Goal: Information Seeking & Learning: Understand process/instructions

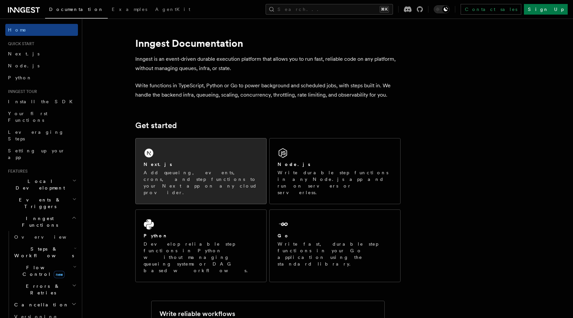
click at [198, 172] on p "Add queueing, events, crons, and step functions to your Next app on any cloud p…" at bounding box center [201, 182] width 115 height 27
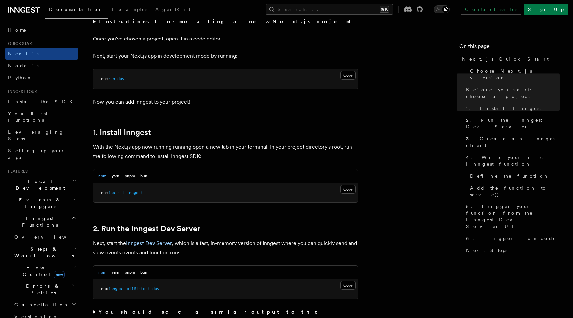
scroll to position [273, 0]
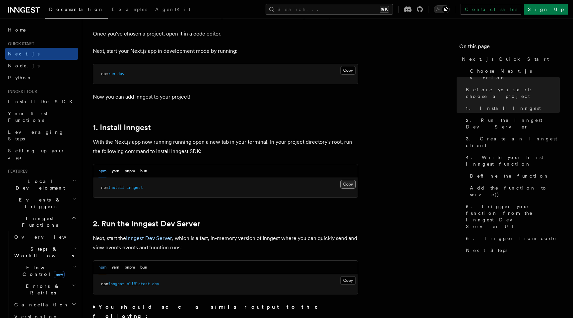
click at [345, 181] on button "Copy Copied" at bounding box center [348, 184] width 16 height 9
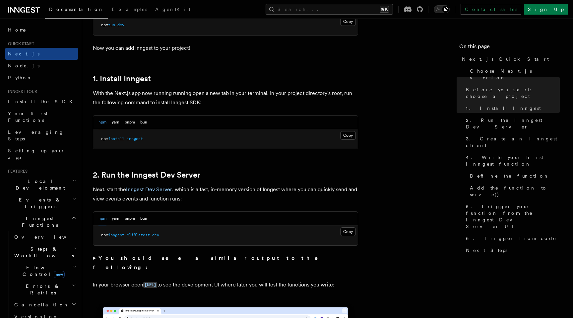
scroll to position [349, 0]
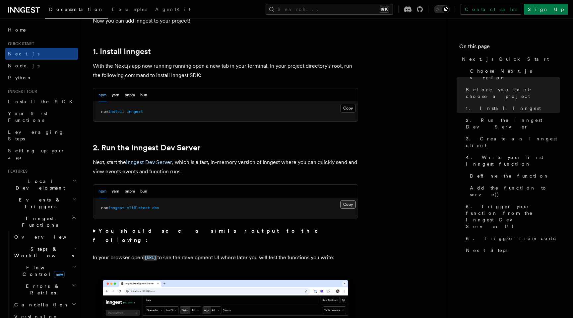
click at [343, 207] on button "Copy Copied" at bounding box center [348, 204] width 16 height 9
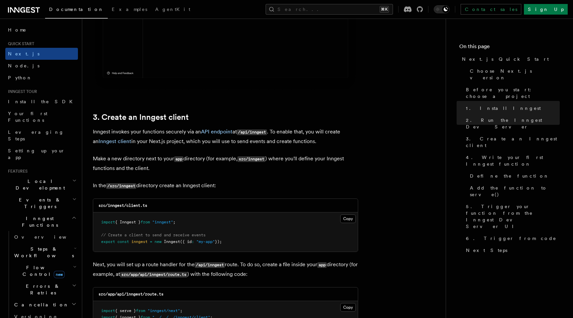
scroll to position [712, 0]
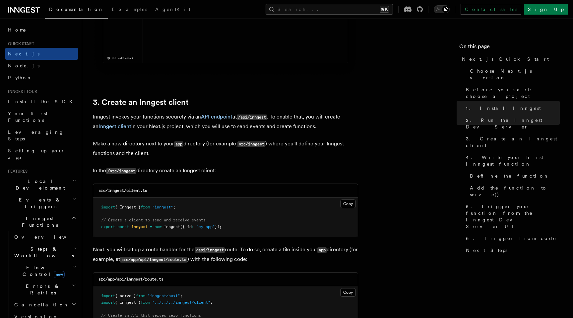
click at [358, 202] on div "src/inngest/client.ts Copy Copied import { Inngest } from "inngest" ; // Create…" at bounding box center [225, 209] width 265 height 53
click at [346, 202] on button "Copy Copied" at bounding box center [348, 203] width 16 height 9
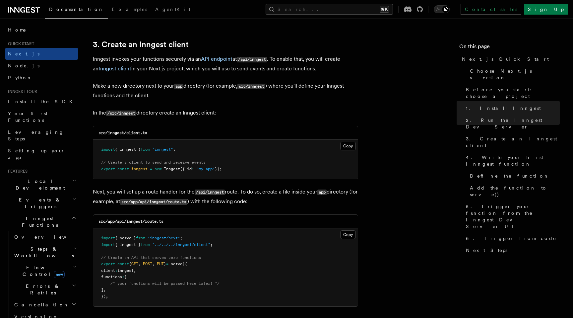
scroll to position [771, 0]
click at [353, 236] on button "Copy Copied" at bounding box center [348, 233] width 16 height 9
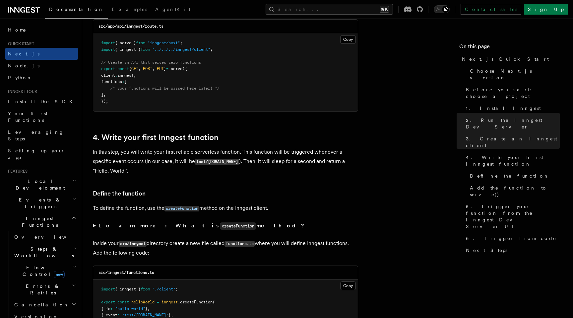
scroll to position [965, 0]
click at [344, 286] on button "Copy Copied" at bounding box center [348, 286] width 16 height 9
